Goal: Check status: Check status

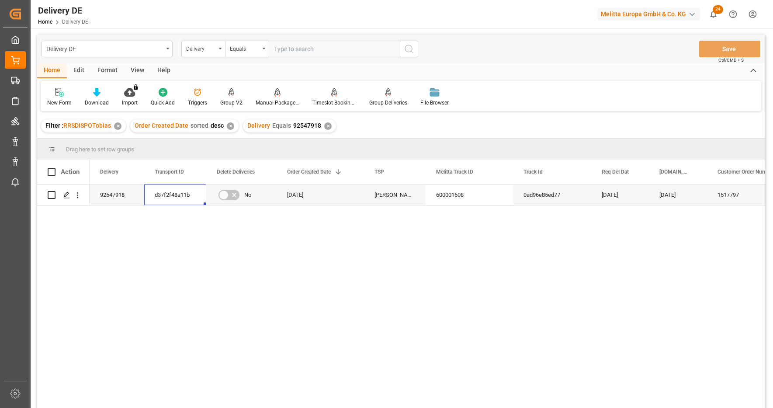
click at [297, 44] on input "text" at bounding box center [334, 49] width 131 height 17
paste input "92547469"
type input "92547469"
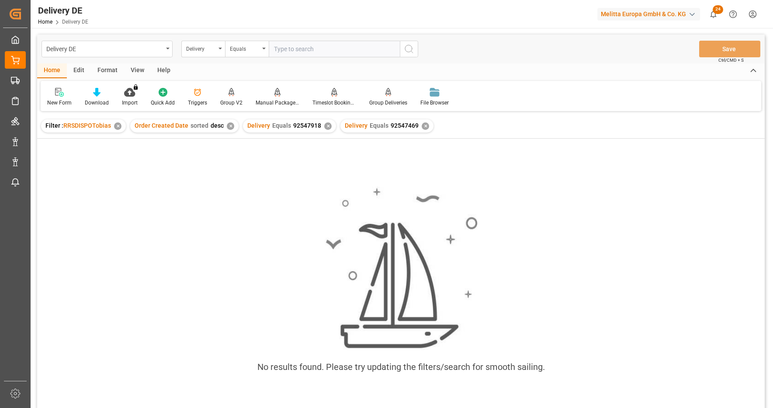
click at [324, 123] on div "✕" at bounding box center [327, 125] width 7 height 7
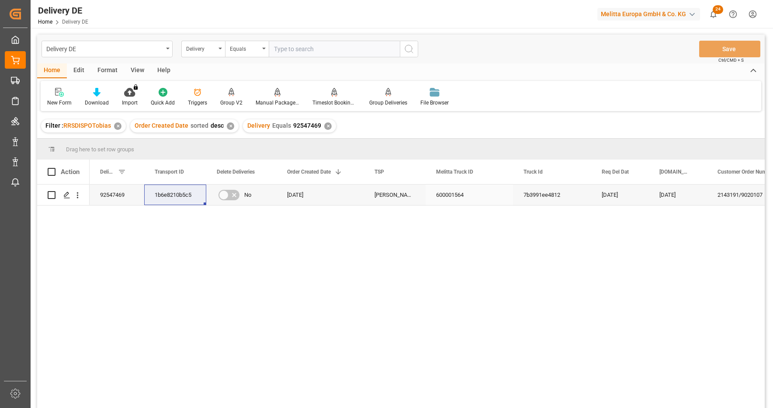
click at [162, 193] on div "1b6e8210b5c5" at bounding box center [175, 194] width 62 height 21
